Goal: Information Seeking & Learning: Learn about a topic

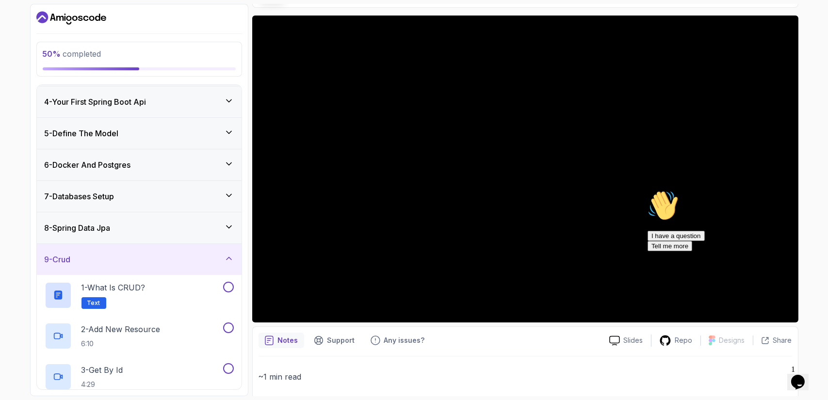
scroll to position [75, 0]
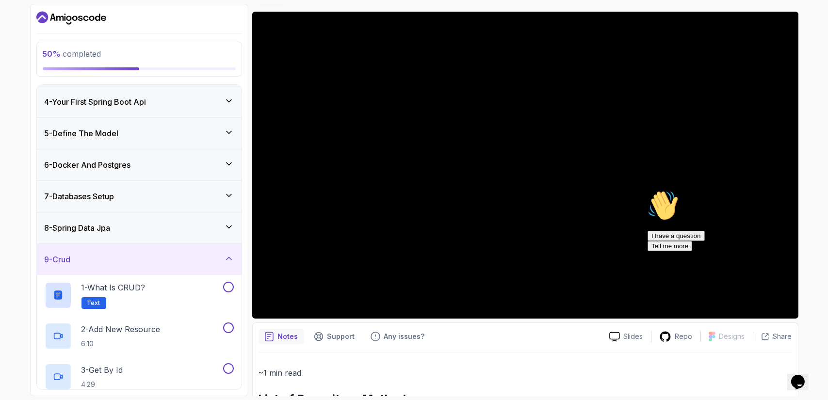
click at [188, 233] on div "8 - Spring Data Jpa" at bounding box center [139, 228] width 205 height 31
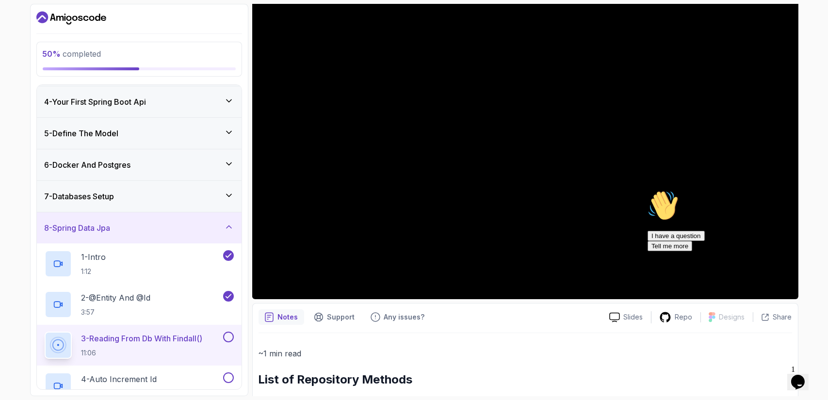
scroll to position [95, 0]
click at [647, 190] on icon "Chat attention grabber" at bounding box center [647, 190] width 0 height 0
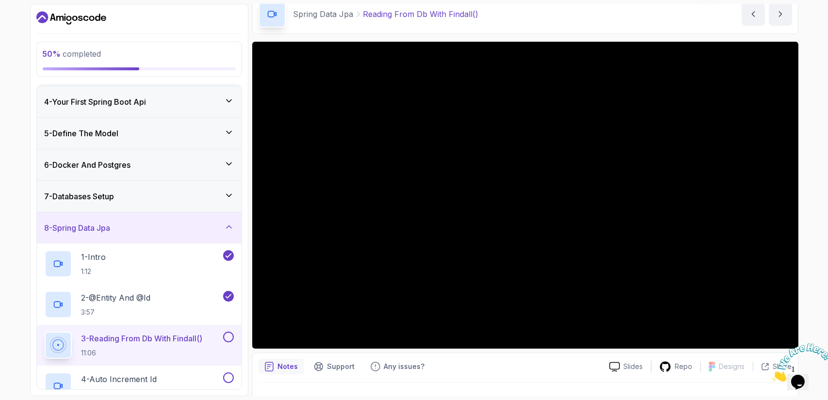
scroll to position [116, 0]
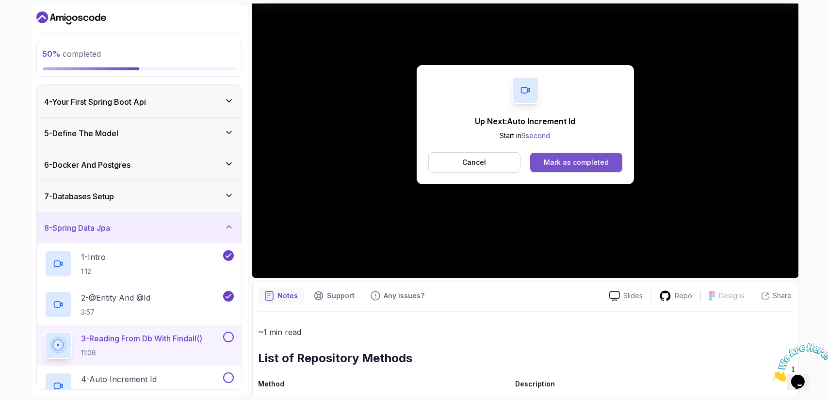
click at [574, 161] on div "Mark as completed" at bounding box center [576, 163] width 65 height 10
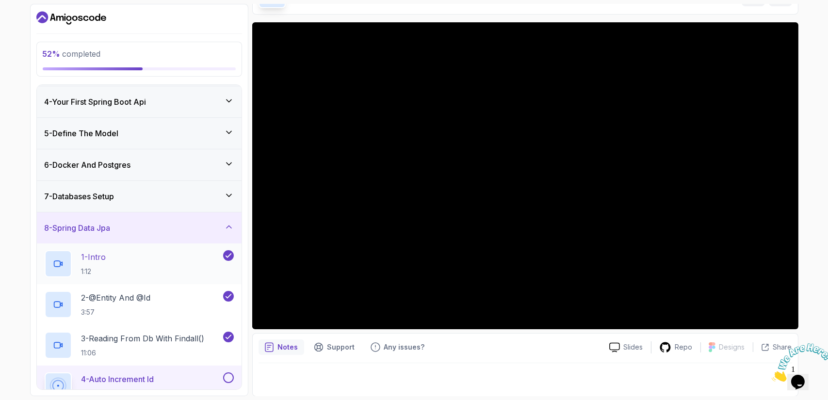
scroll to position [235, 0]
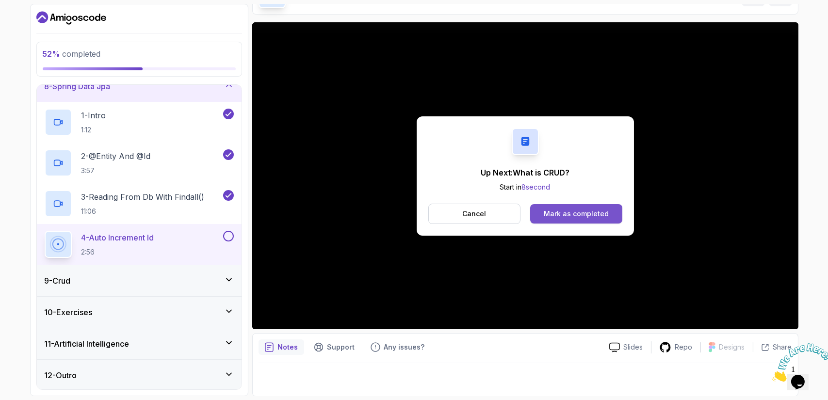
click at [571, 214] on div "Mark as completed" at bounding box center [576, 214] width 65 height 10
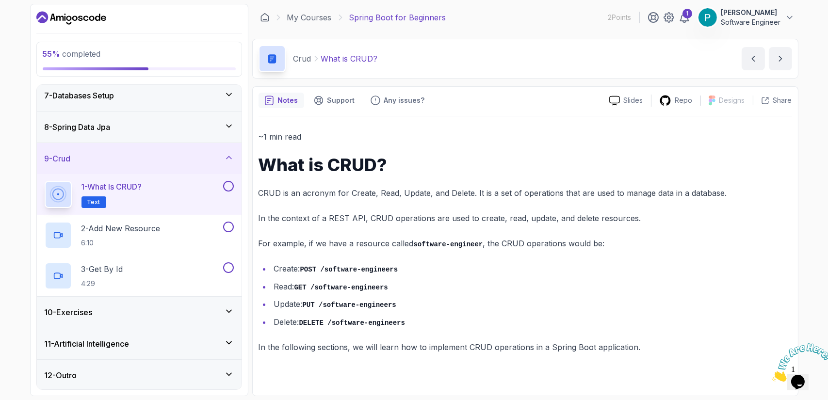
click at [155, 129] on div "8 - Spring Data Jpa" at bounding box center [139, 127] width 189 height 12
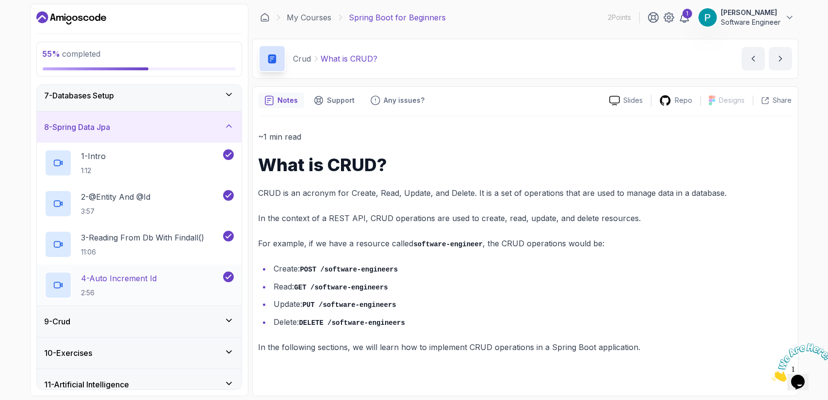
click at [109, 265] on div "4 - Auto Increment Id 2:56" at bounding box center [139, 285] width 205 height 41
click at [139, 282] on p "4 - Auto Increment Id" at bounding box center [120, 279] width 76 height 12
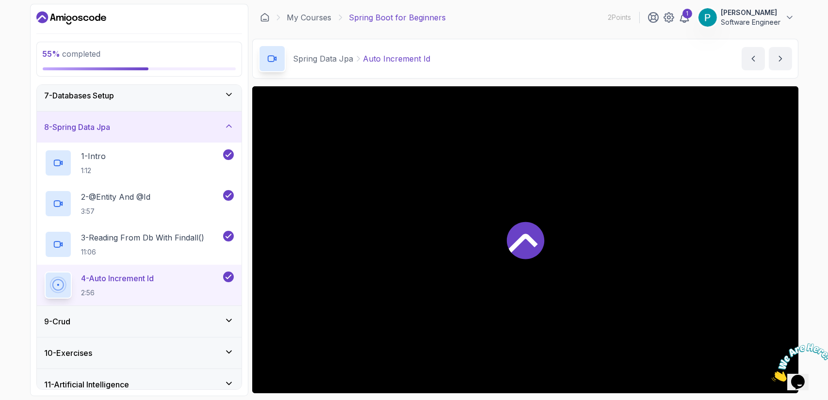
click at [131, 276] on p "4 - Auto Increment Id" at bounding box center [118, 279] width 73 height 12
